Goal: Check status

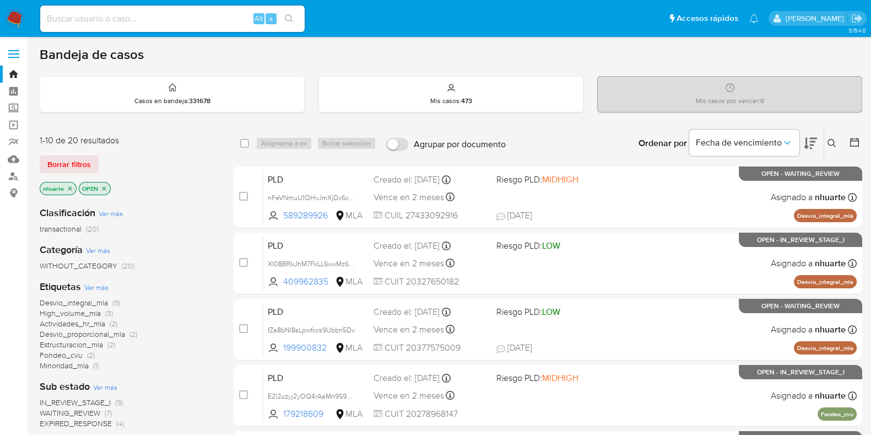
click at [116, 17] on input at bounding box center [172, 19] width 265 height 14
paste input "1371129314"
type input "1371129314"
paste input "1371129314"
type input "1371129314"
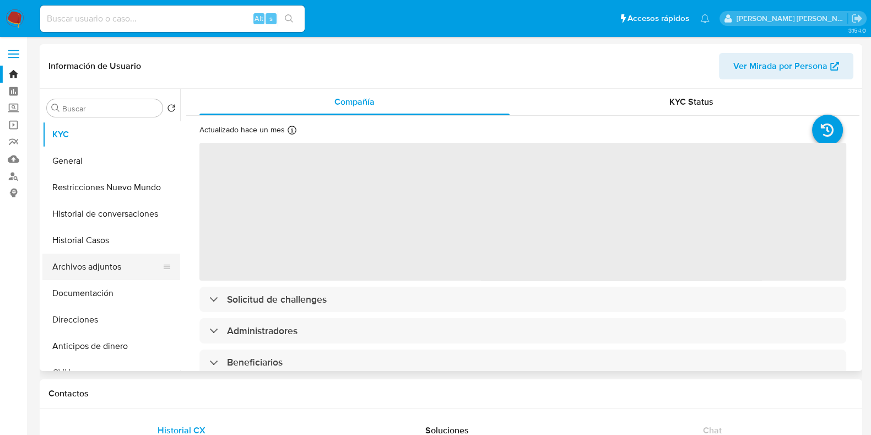
click at [105, 276] on button "Archivos adjuntos" at bounding box center [106, 267] width 129 height 26
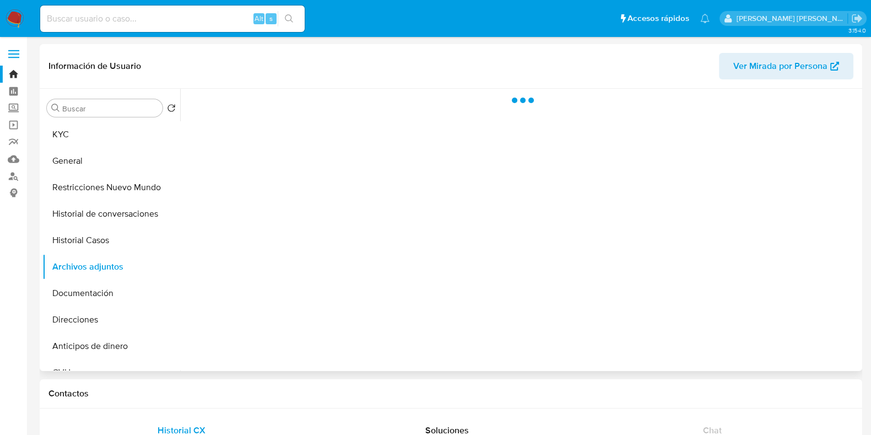
select select "10"
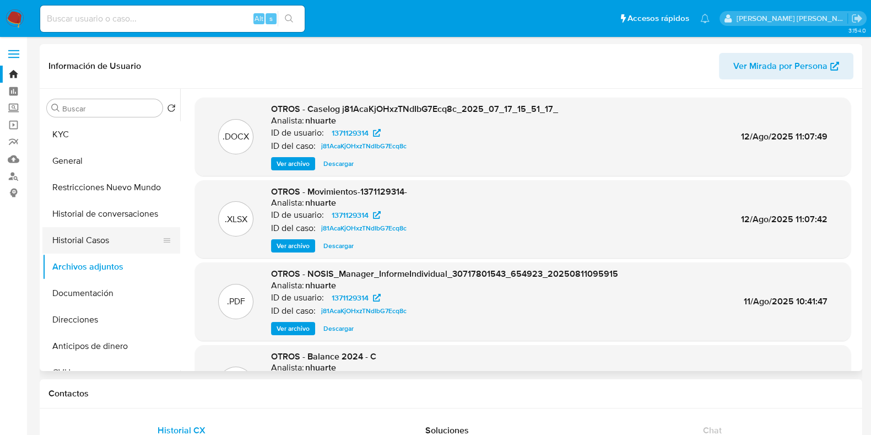
drag, startPoint x: 107, startPoint y: 241, endPoint x: 116, endPoint y: 241, distance: 8.8
click at [107, 241] on button "Historial Casos" at bounding box center [106, 240] width 129 height 26
